Goal: Task Accomplishment & Management: Use online tool/utility

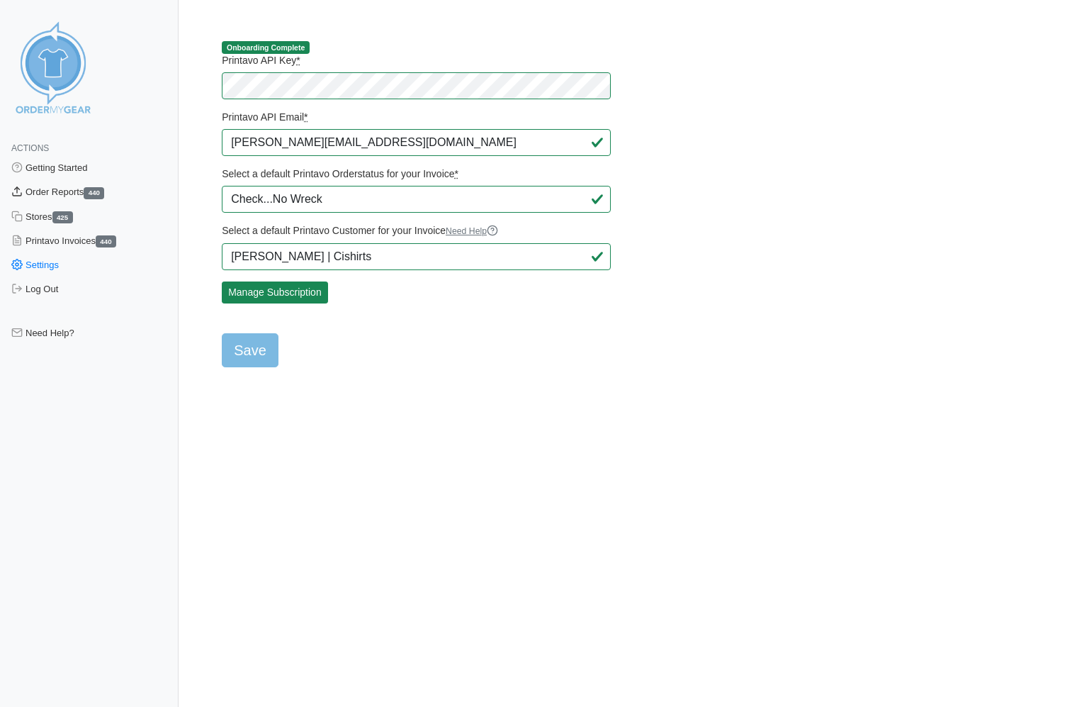
click at [58, 190] on link "Order Reports 440" at bounding box center [89, 192] width 179 height 24
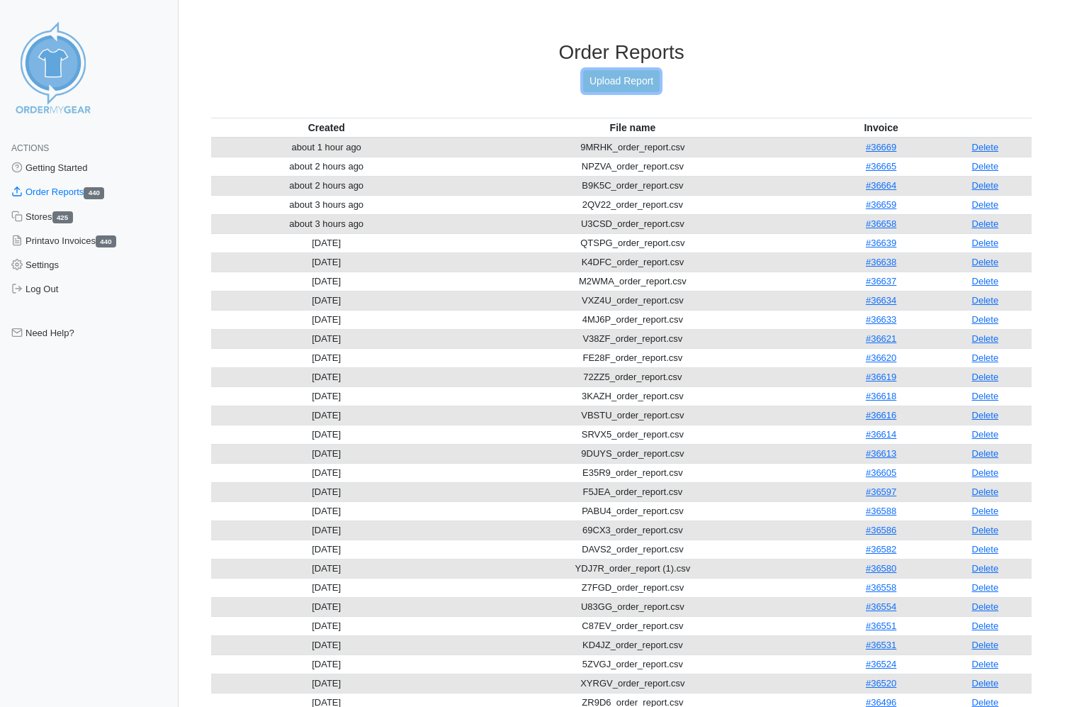
click at [608, 84] on link "Upload Report" at bounding box center [621, 81] width 77 height 22
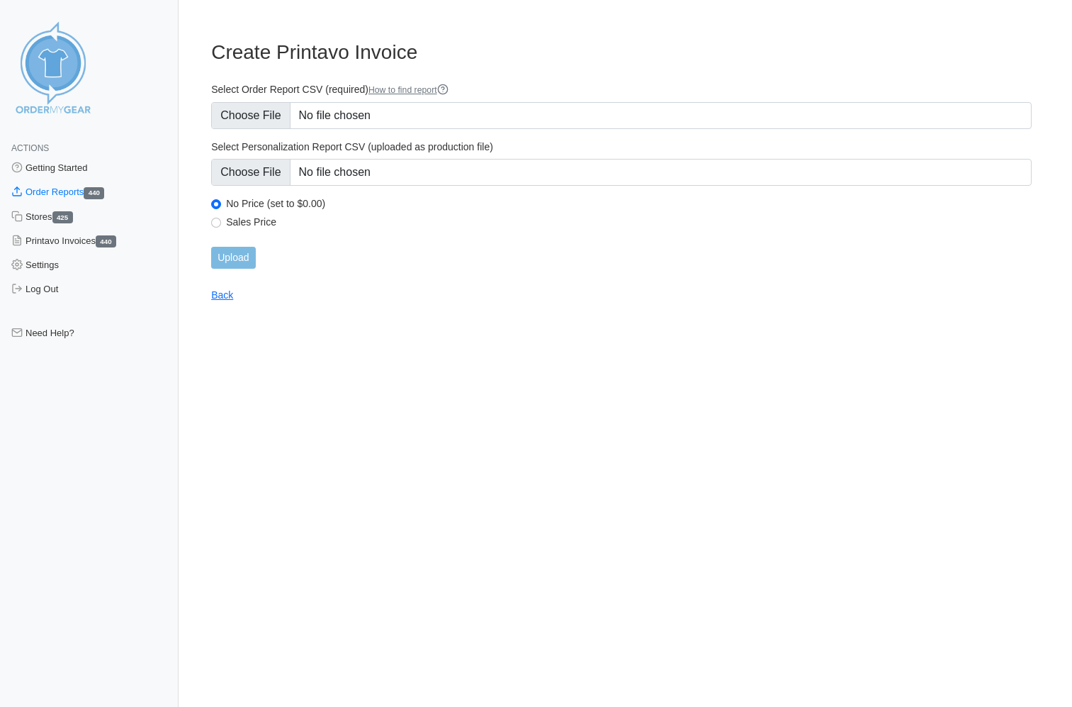
type input "C:\fakepath\MKB6C_order_report.csv"
click at [229, 265] on input "Upload" at bounding box center [233, 258] width 44 height 22
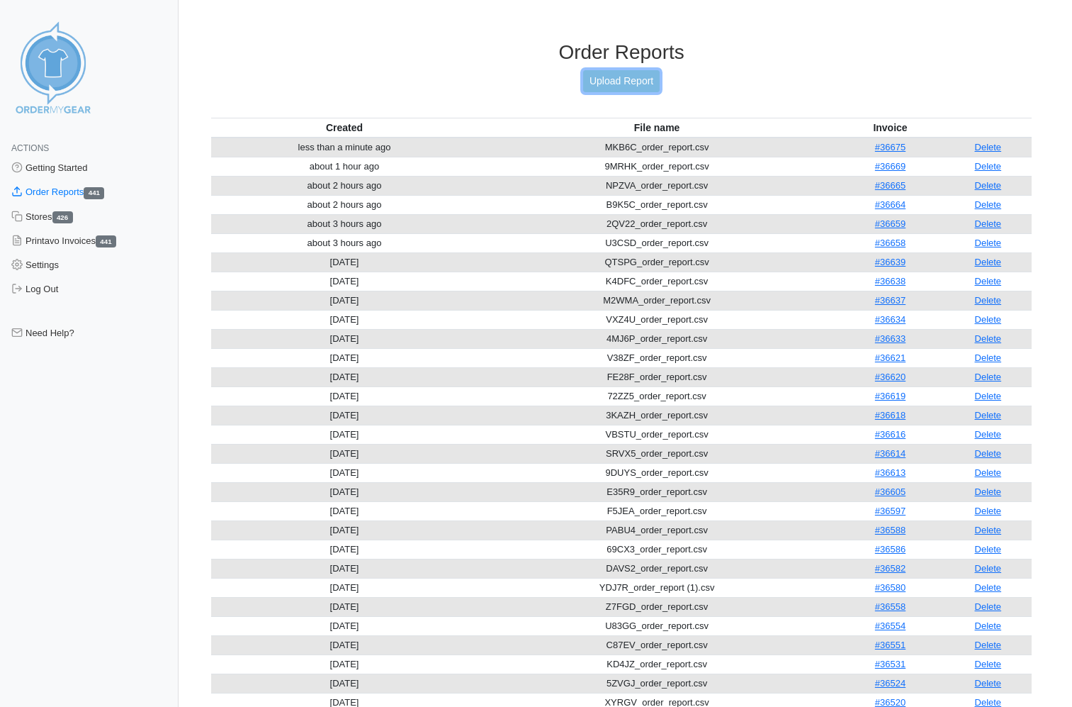
click at [604, 83] on link "Upload Report" at bounding box center [621, 81] width 77 height 22
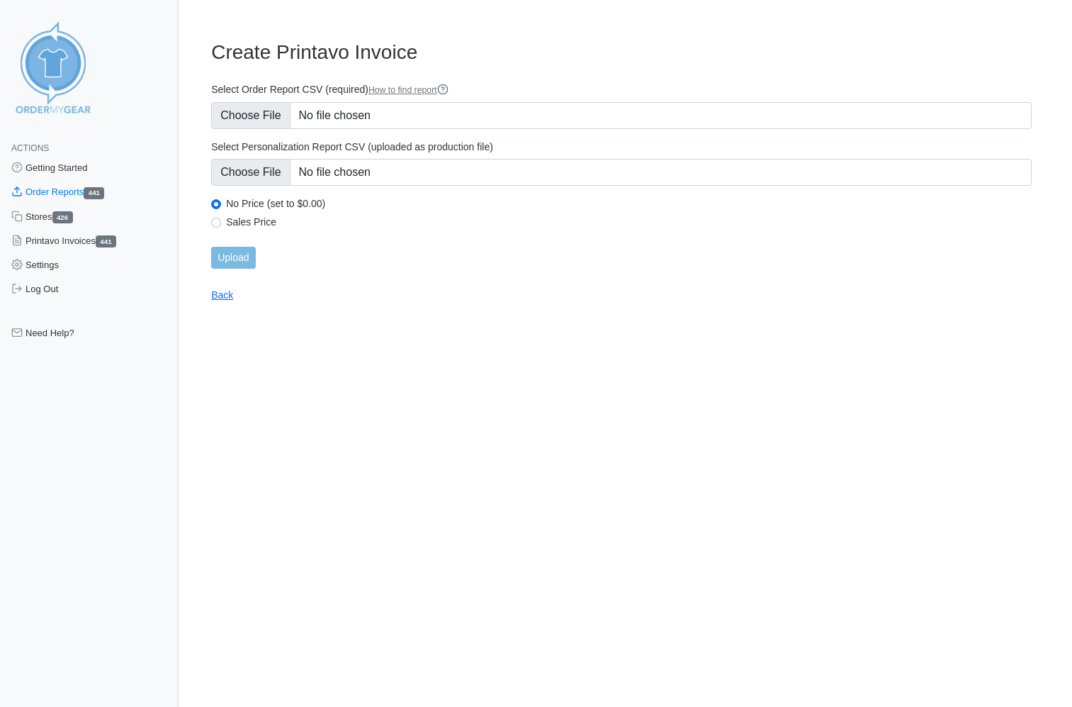
type input "C:\fakepath\JNGRG_order_report.csv"
click at [240, 254] on input "Upload" at bounding box center [233, 258] width 44 height 22
